Goal: Transaction & Acquisition: Purchase product/service

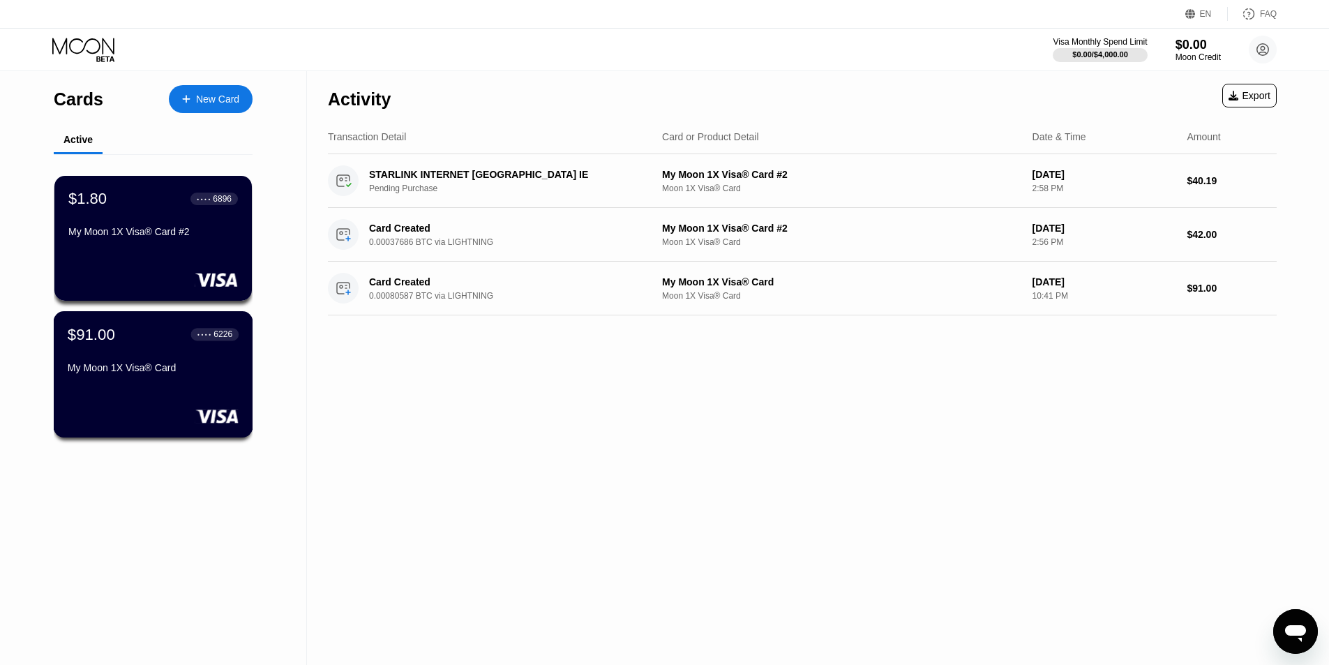
click at [179, 379] on div "My Moon 1X Visa® Card" at bounding box center [153, 370] width 171 height 17
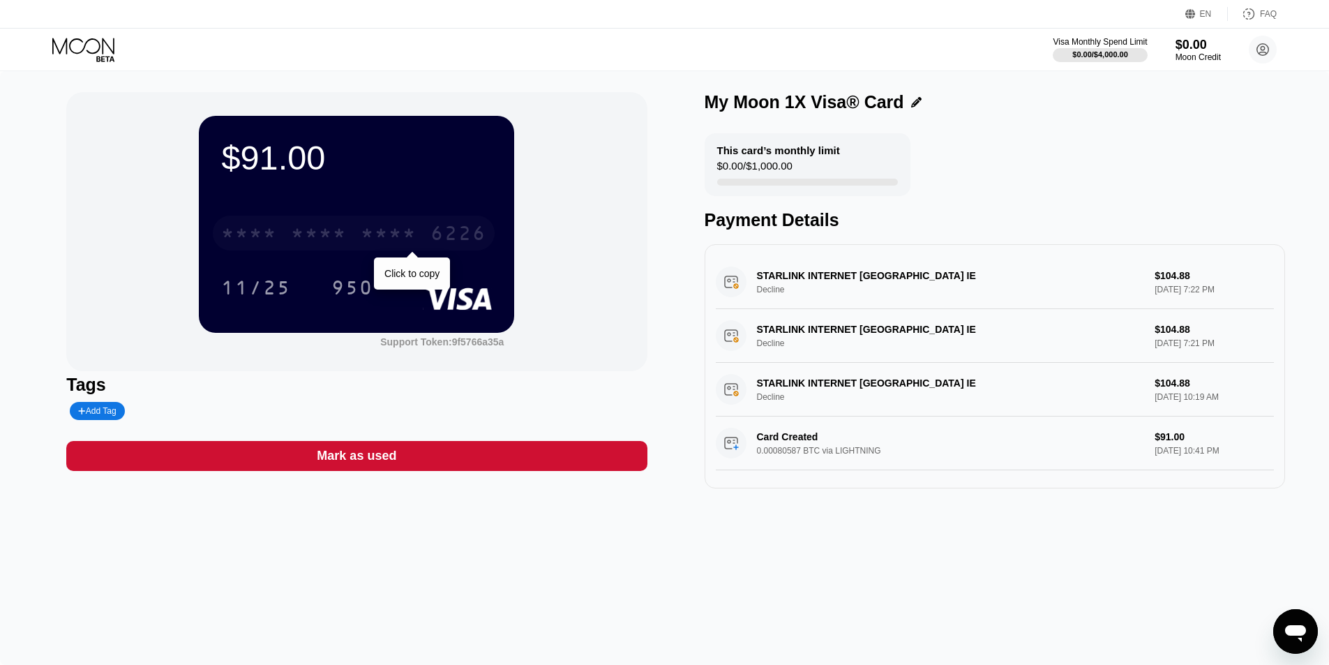
click at [405, 241] on div "* * * *" at bounding box center [389, 235] width 56 height 22
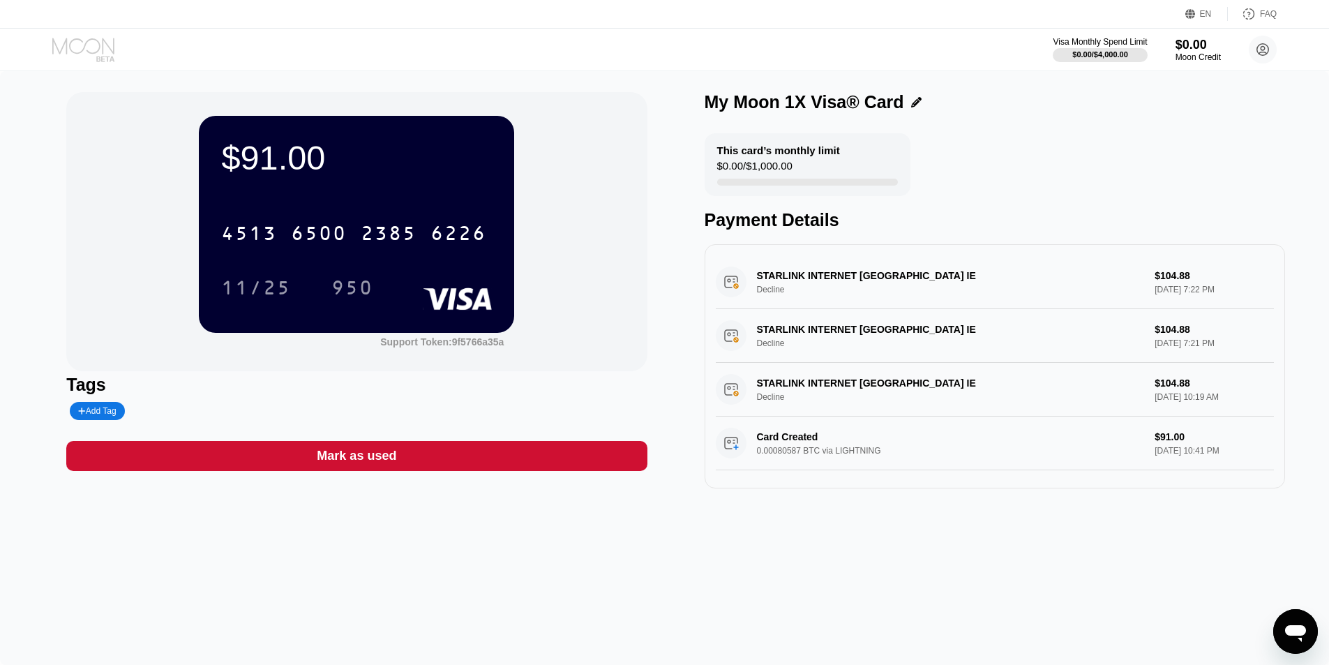
click at [101, 53] on icon at bounding box center [84, 50] width 65 height 24
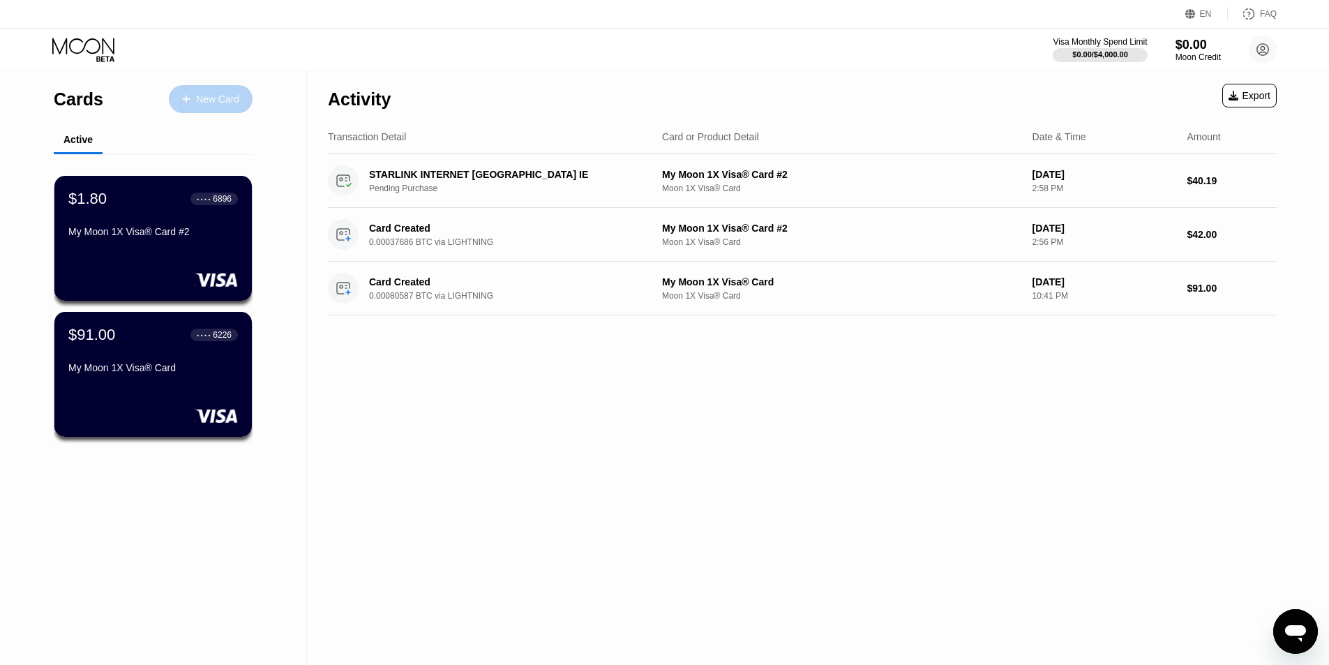
click at [217, 99] on div "New Card" at bounding box center [217, 100] width 43 height 12
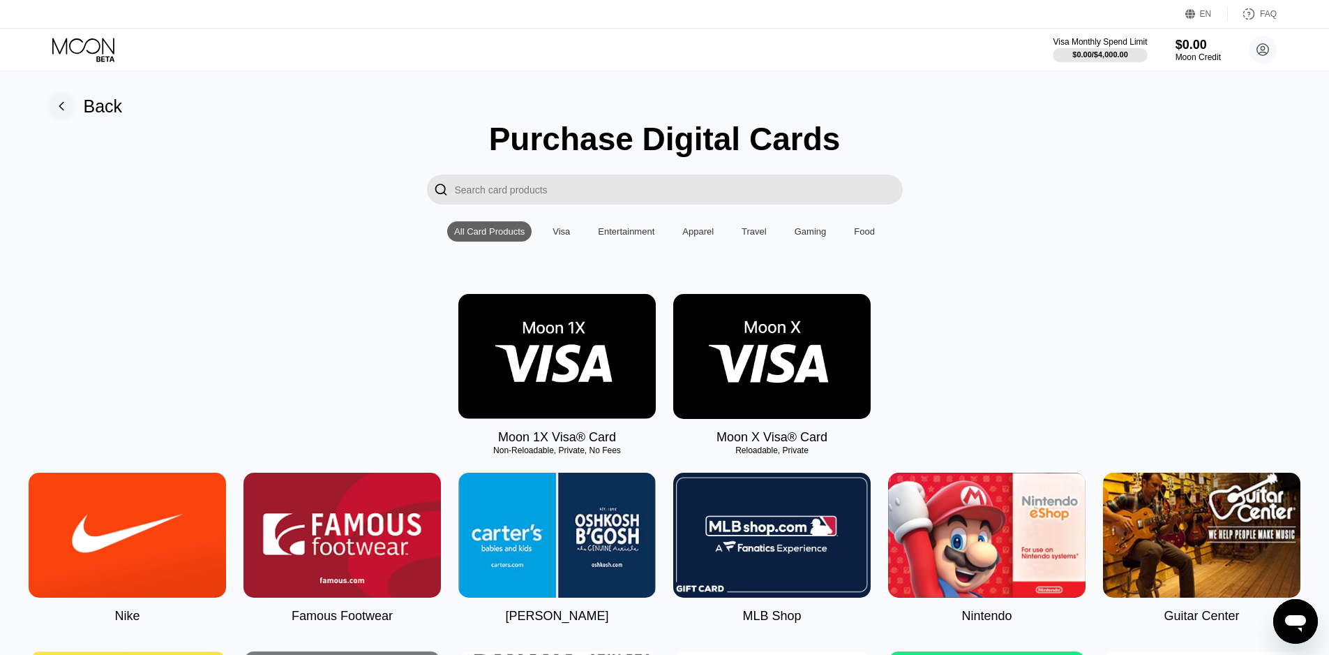
click at [543, 359] on img at bounding box center [556, 356] width 197 height 125
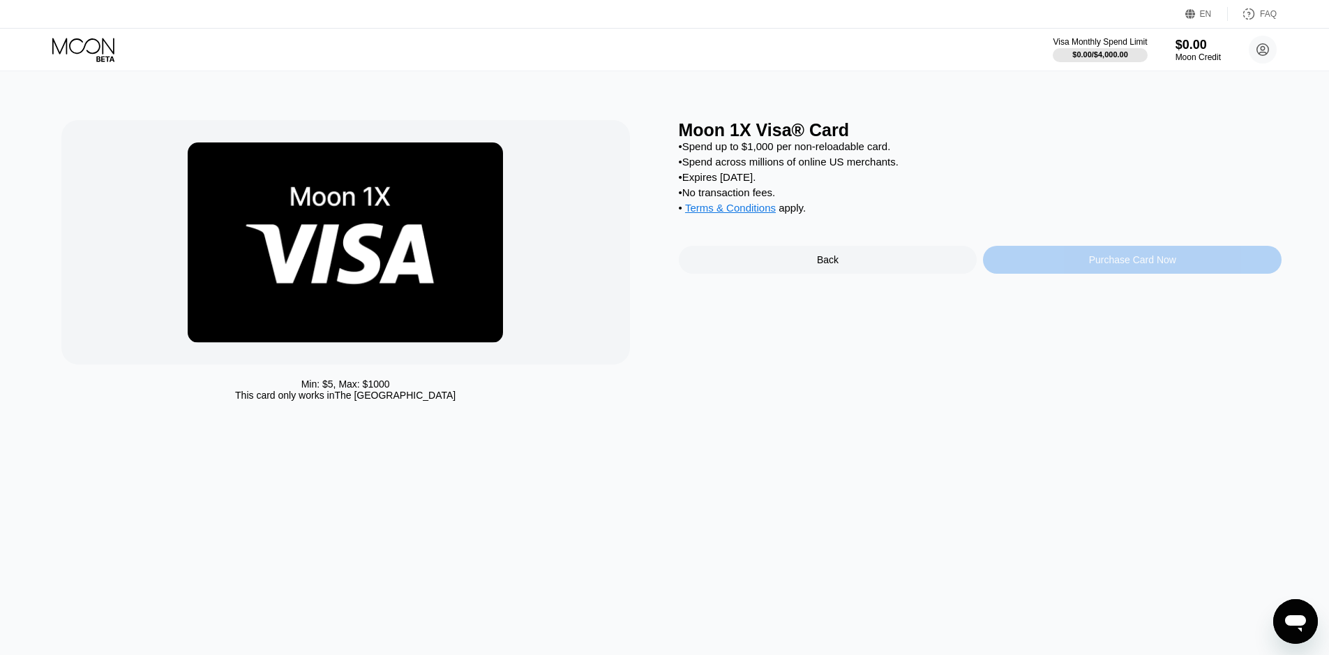
click at [1093, 265] on div "Purchase Card Now" at bounding box center [1132, 259] width 87 height 11
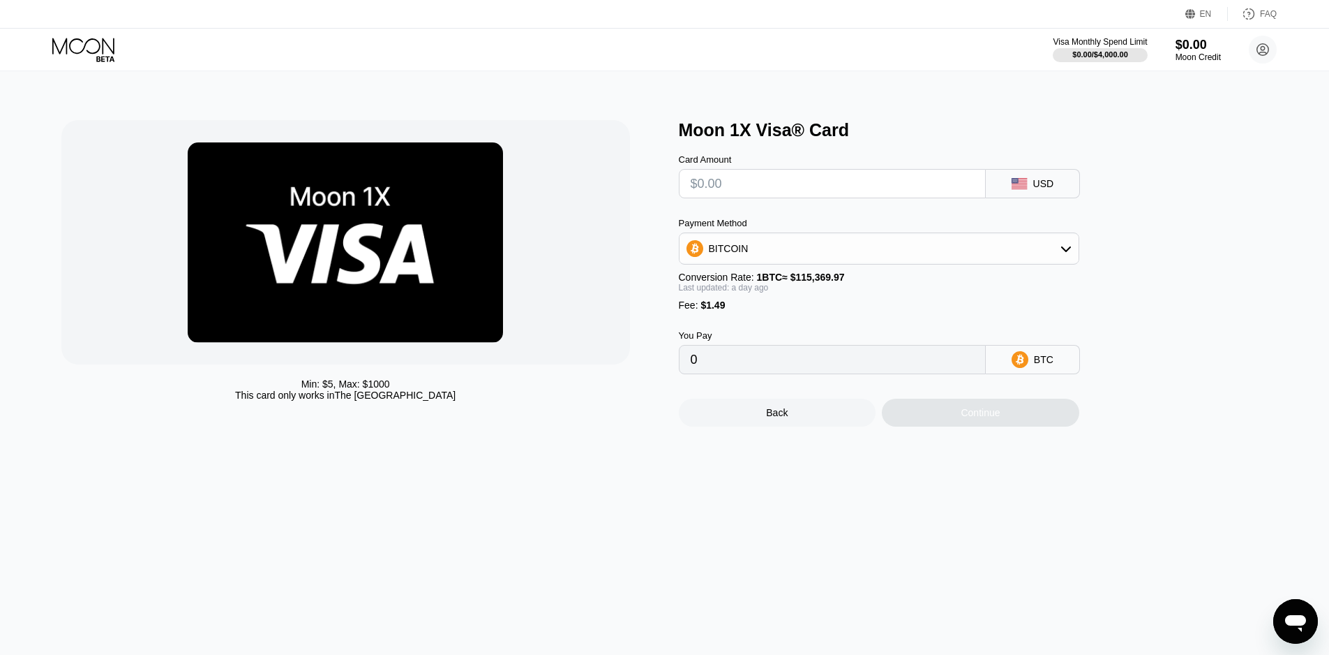
click at [1024, 179] on div "USD" at bounding box center [1033, 183] width 94 height 29
click at [1030, 191] on div "USD" at bounding box center [1033, 183] width 94 height 29
click at [1040, 188] on div "USD" at bounding box center [1043, 183] width 21 height 11
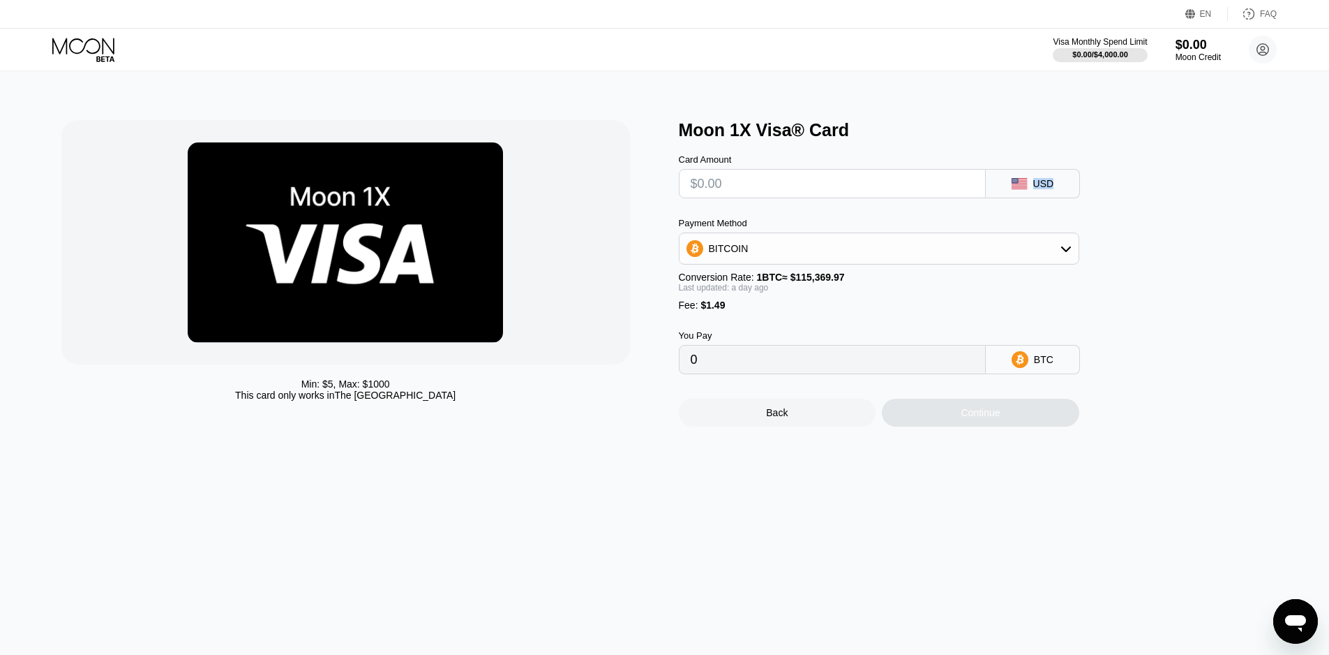
click at [1024, 186] on rect at bounding box center [1019, 183] width 15 height 11
click at [1061, 186] on div "USD" at bounding box center [1033, 183] width 94 height 29
click at [1043, 186] on div "USD" at bounding box center [1043, 183] width 21 height 11
click at [808, 187] on input "text" at bounding box center [832, 184] width 283 height 28
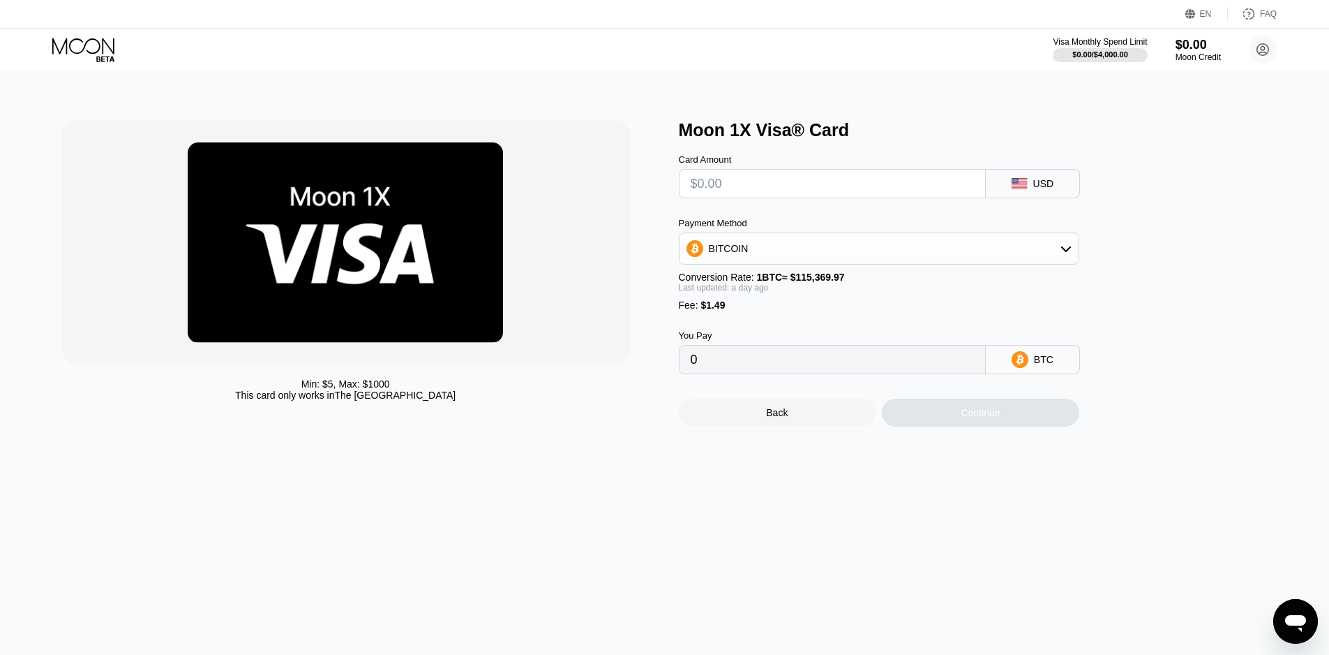
click at [1045, 189] on div "USD" at bounding box center [1043, 183] width 21 height 11
click at [1052, 189] on div "USD" at bounding box center [1043, 183] width 21 height 11
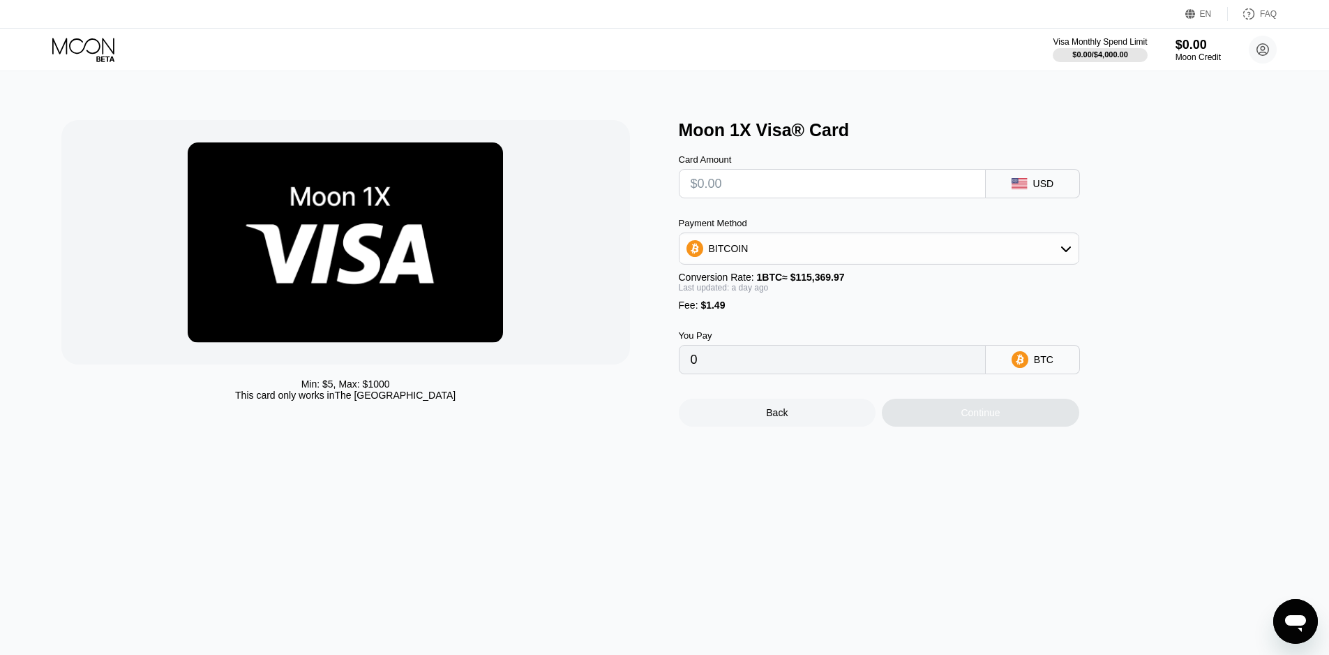
click at [1052, 189] on div "USD" at bounding box center [1043, 183] width 21 height 11
